Goal: Check status: Check status

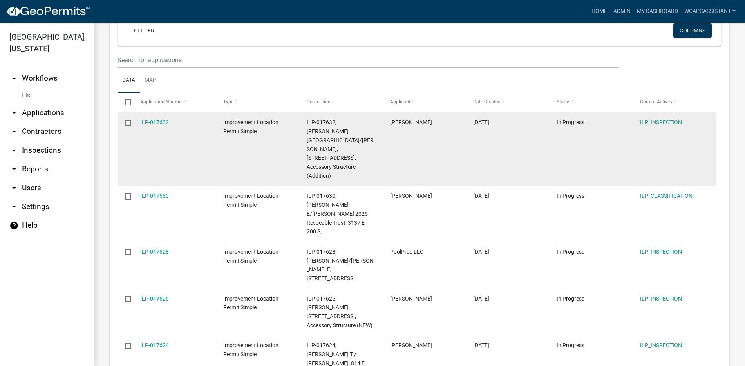
scroll to position [118, 0]
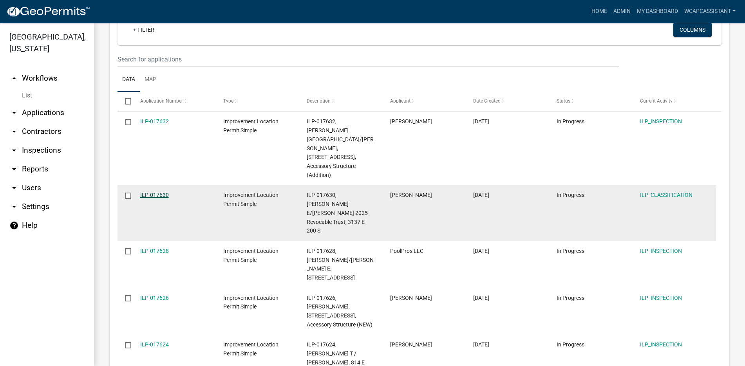
click at [153, 192] on link "ILP-017630" at bounding box center [154, 195] width 29 height 6
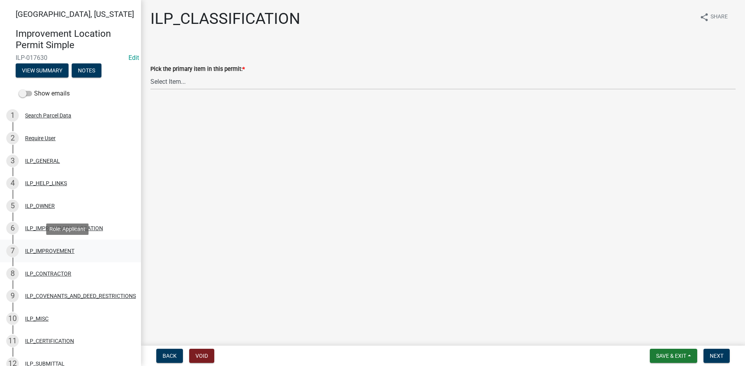
click at [54, 248] on div "ILP_IMPROVEMENT" at bounding box center [49, 250] width 49 height 5
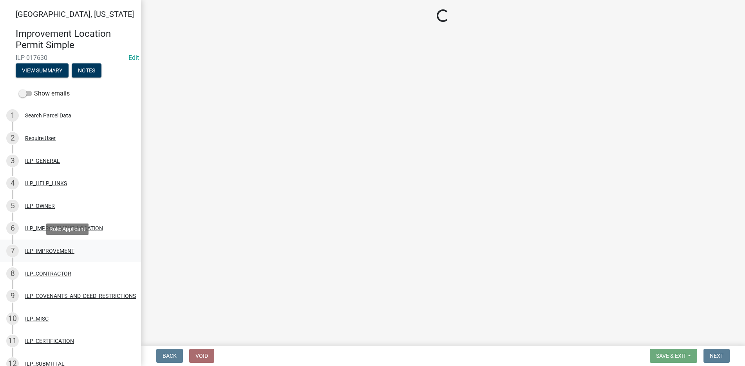
select select "71b507d0-569d-4a0a-b334-f72445909e69"
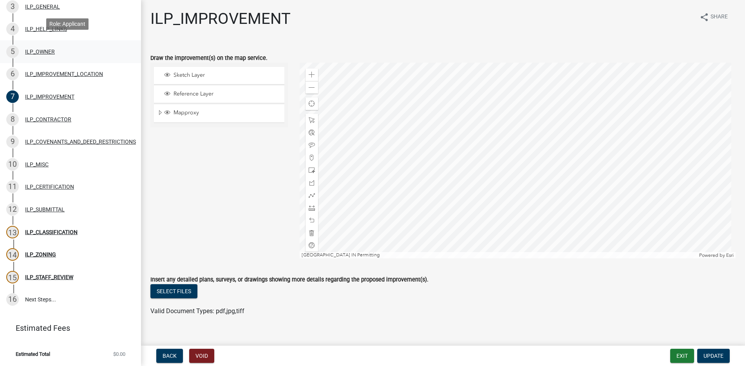
click at [40, 49] on div "ILP_OWNER" at bounding box center [40, 51] width 30 height 5
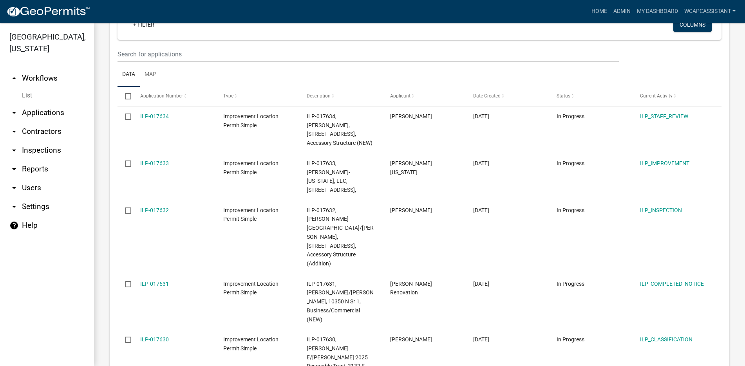
scroll to position [930, 0]
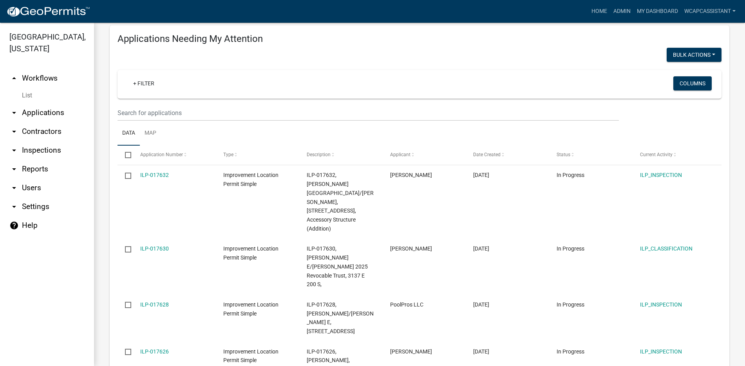
scroll to position [39, 0]
